Goal: Check status: Check status

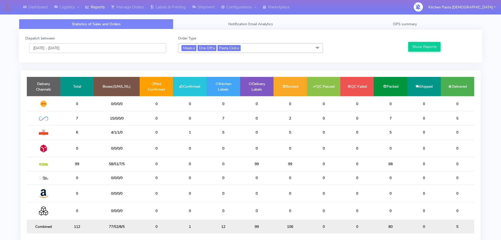
click at [84, 47] on input "[DATE] - [DATE]" at bounding box center [97, 48] width 137 height 10
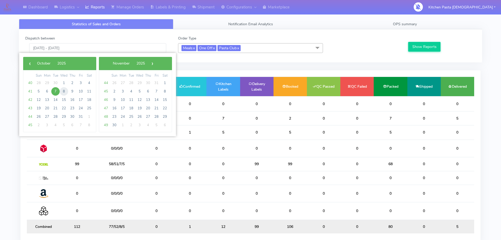
click at [63, 92] on span "8" at bounding box center [64, 91] width 8 height 8
type input "[DATE] - [DATE]"
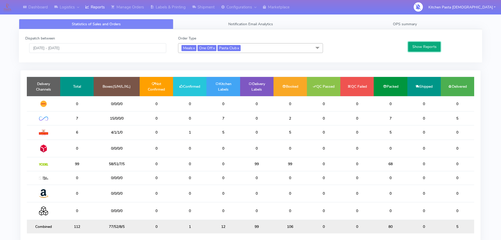
click at [429, 47] on button "Show Reports" at bounding box center [425, 47] width 32 height 10
click at [253, 49] on span "Meals x One Off x Pasta Club x" at bounding box center [250, 48] width 145 height 10
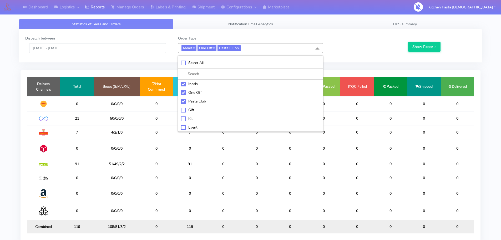
click at [208, 67] on li "Select All" at bounding box center [250, 62] width 145 height 11
checkbox input "true"
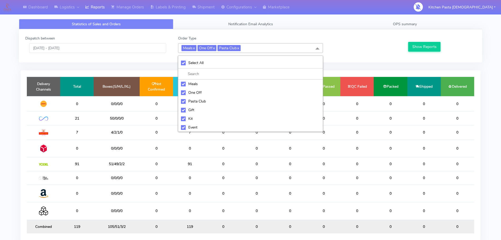
checkbox input "true"
click at [208, 67] on li "UnSelect All" at bounding box center [250, 62] width 145 height 11
checkbox input "false"
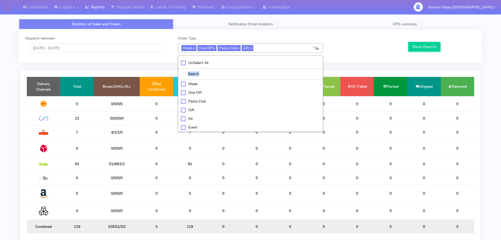
checkbox input "false"
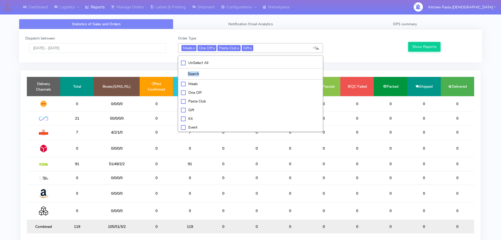
checkbox input "false"
click at [201, 118] on div "Kit" at bounding box center [250, 118] width 139 height 6
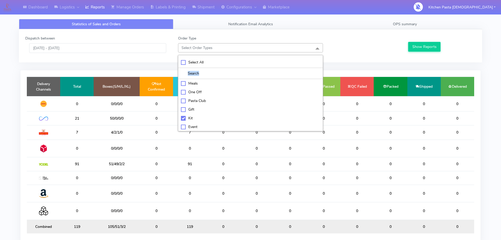
checkbox input "true"
click at [184, 123] on li "ATAVI" at bounding box center [250, 127] width 145 height 9
checkbox input "true"
click at [434, 48] on button "Show Reports" at bounding box center [425, 47] width 32 height 10
